Goal: Go to known website: Access a specific website the user already knows

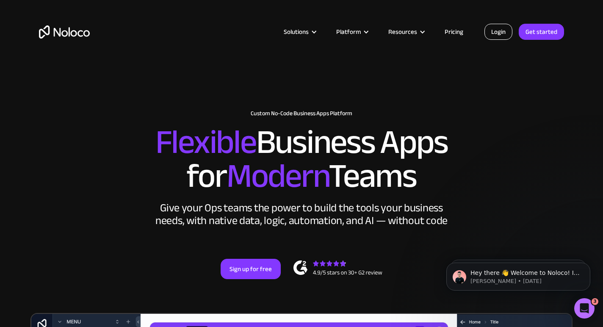
click at [501, 34] on link "Login" at bounding box center [498, 32] width 28 height 16
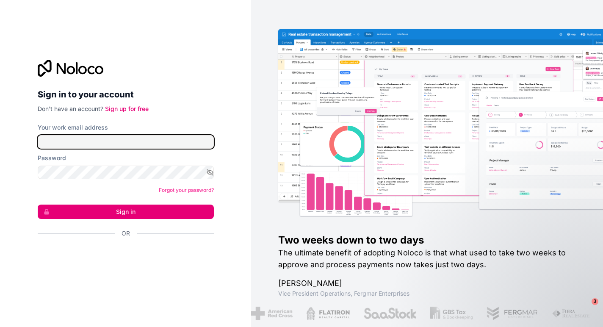
type input "auralee@notsummer.com"
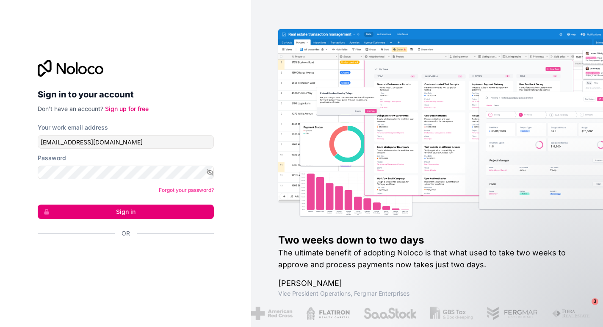
click at [92, 209] on button "Sign in" at bounding box center [126, 212] width 176 height 14
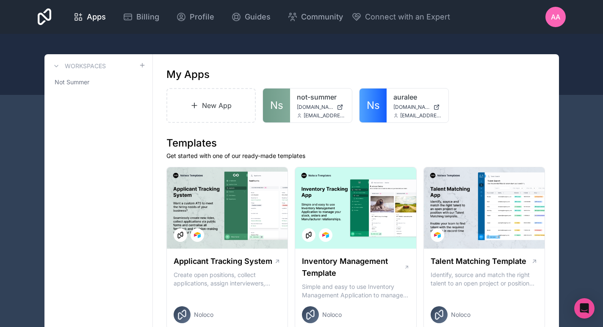
click at [287, 96] on link "Ns" at bounding box center [276, 105] width 27 height 34
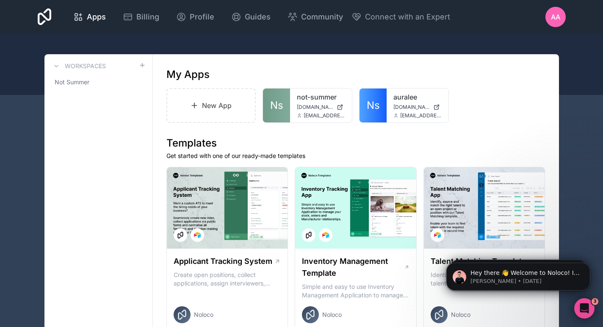
click at [280, 110] on span "Ns" at bounding box center [276, 106] width 13 height 14
